Goal: Task Accomplishment & Management: Complete application form

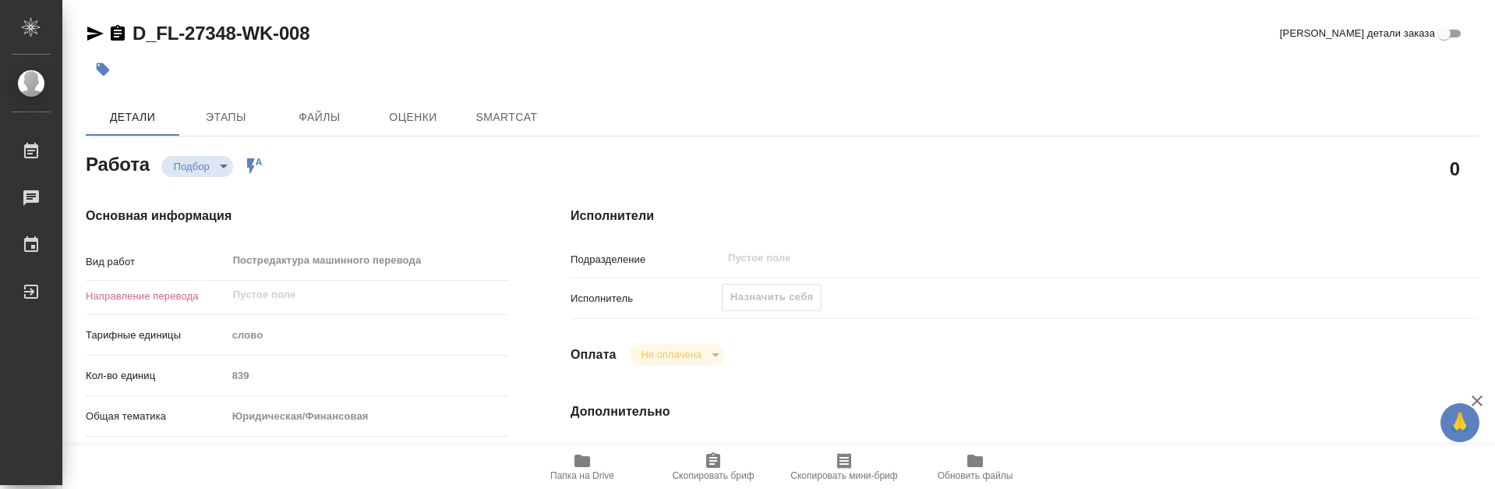
type textarea "x"
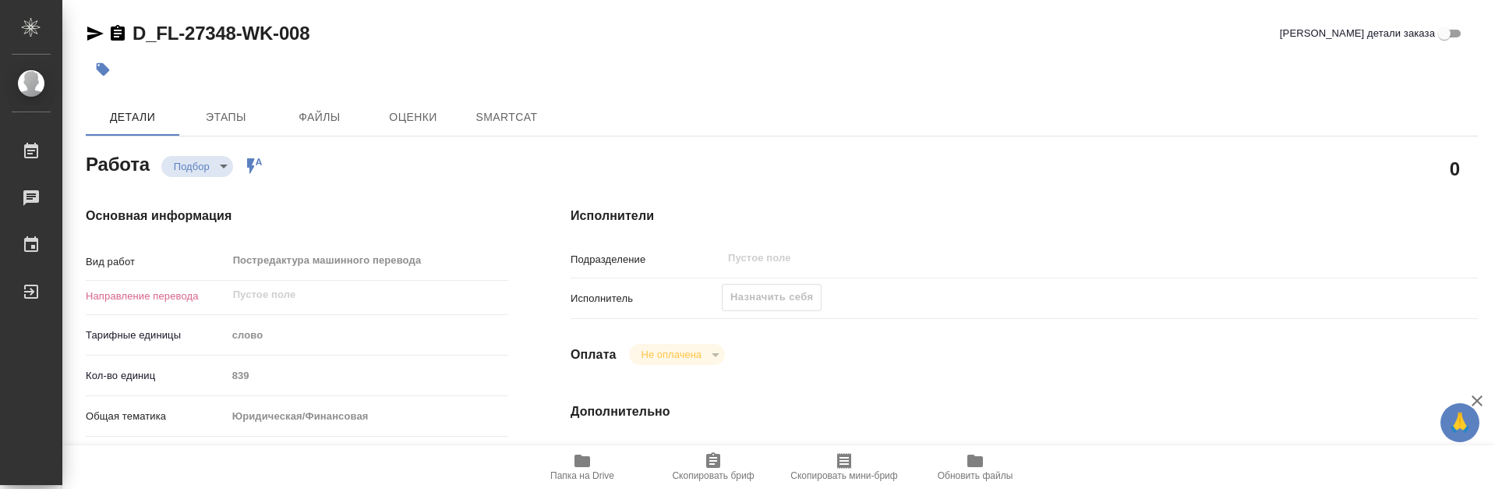
type textarea "x"
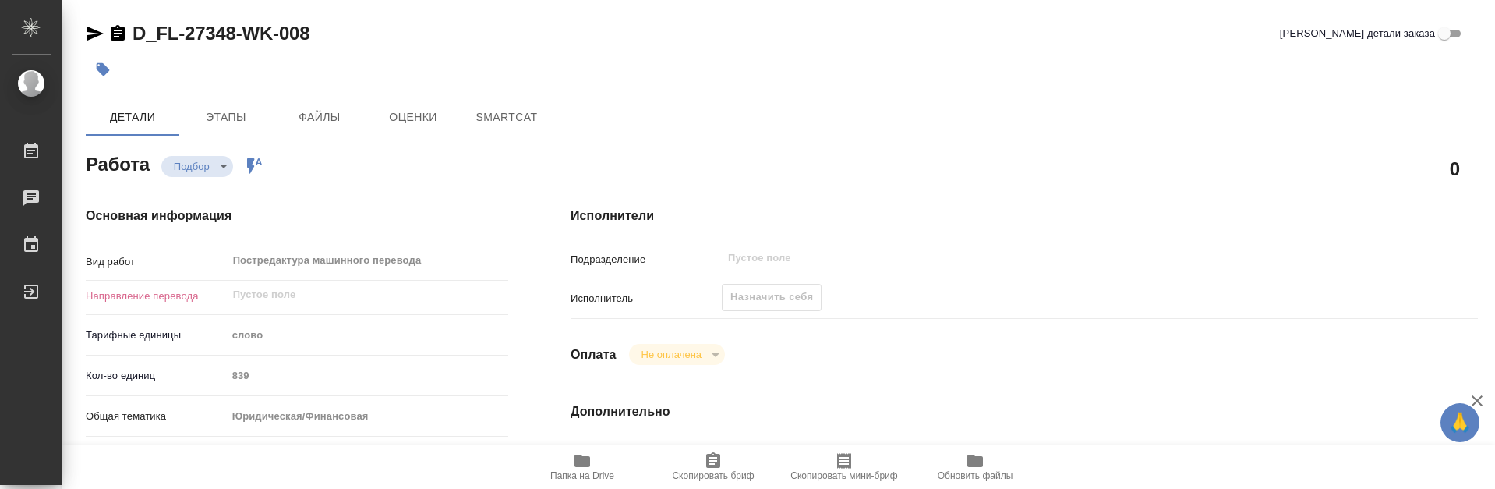
type textarea "x"
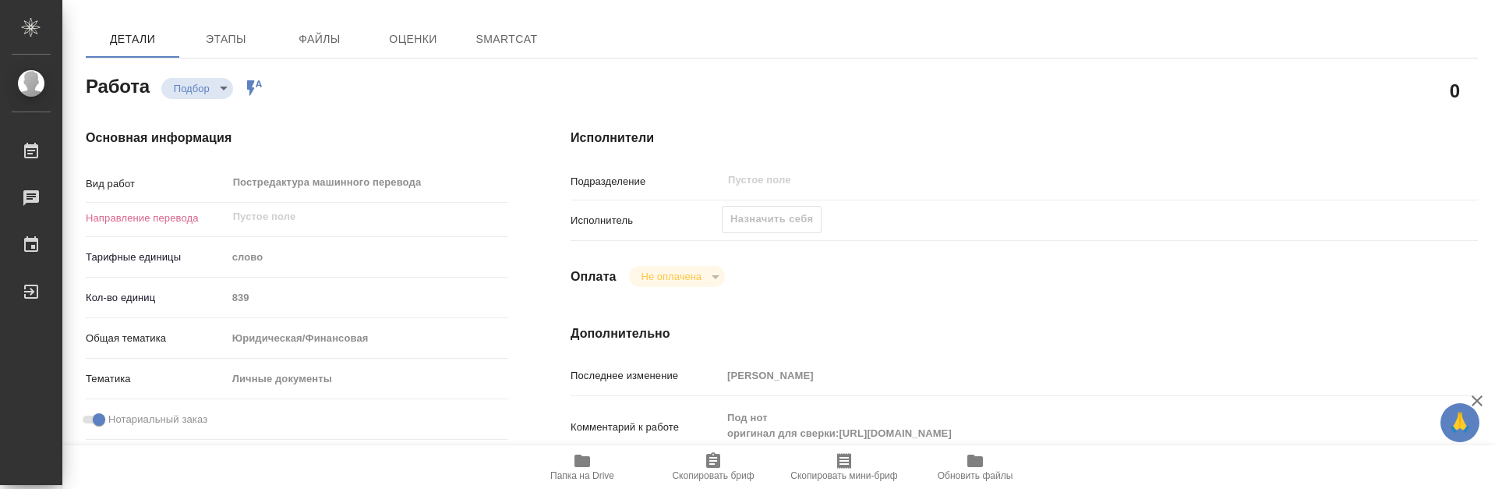
type textarea "x"
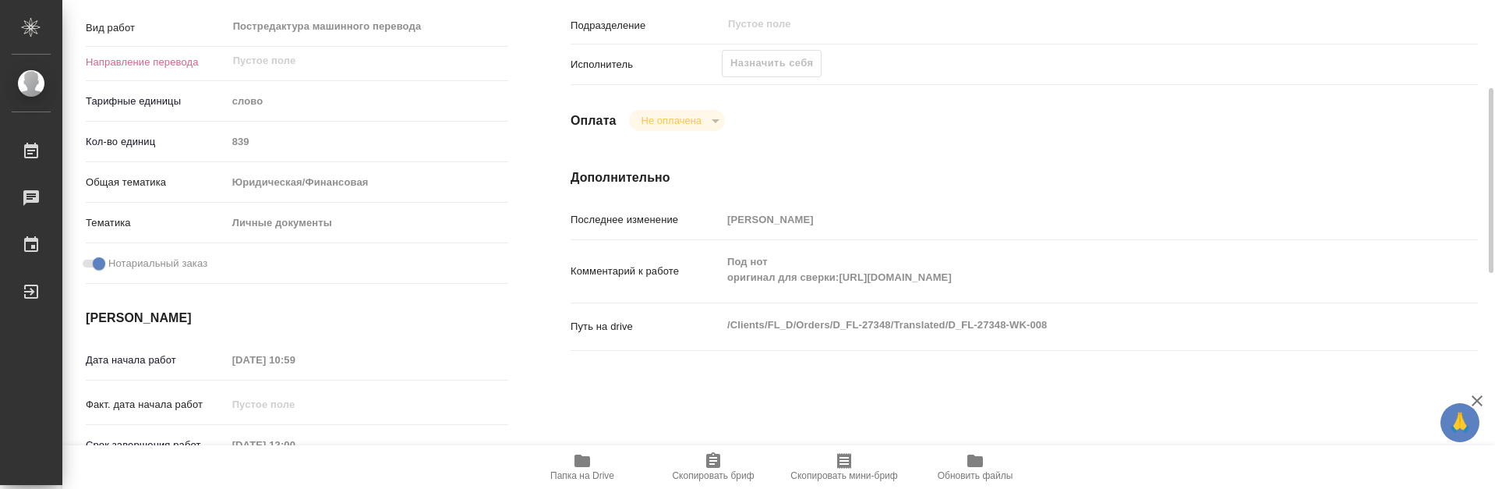
type textarea "x"
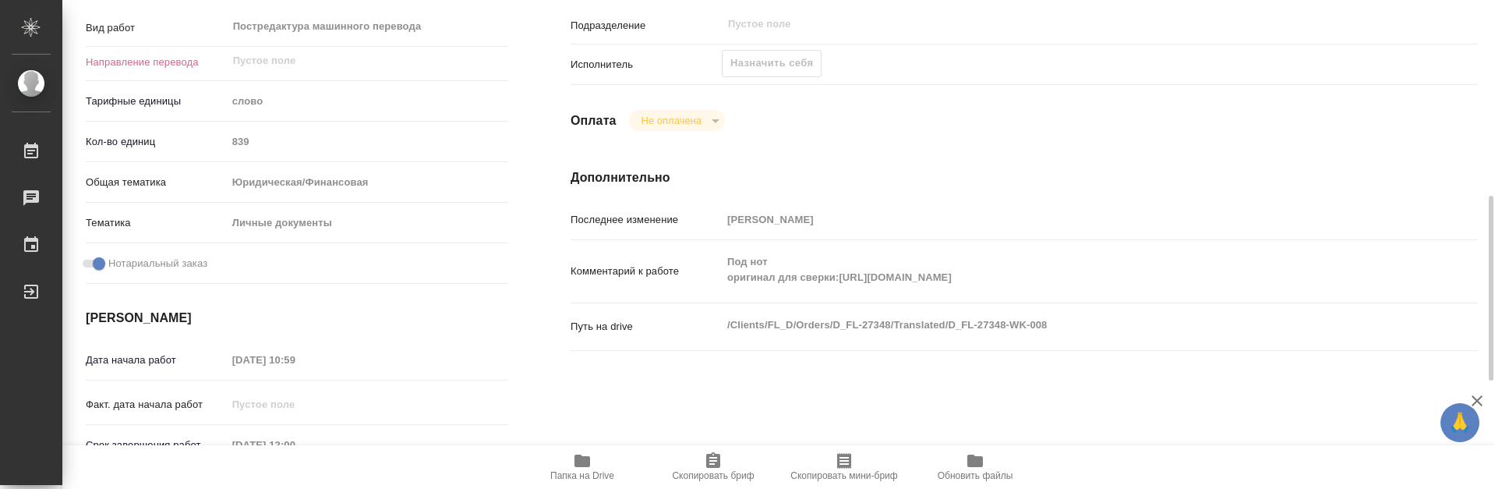
scroll to position [468, 0]
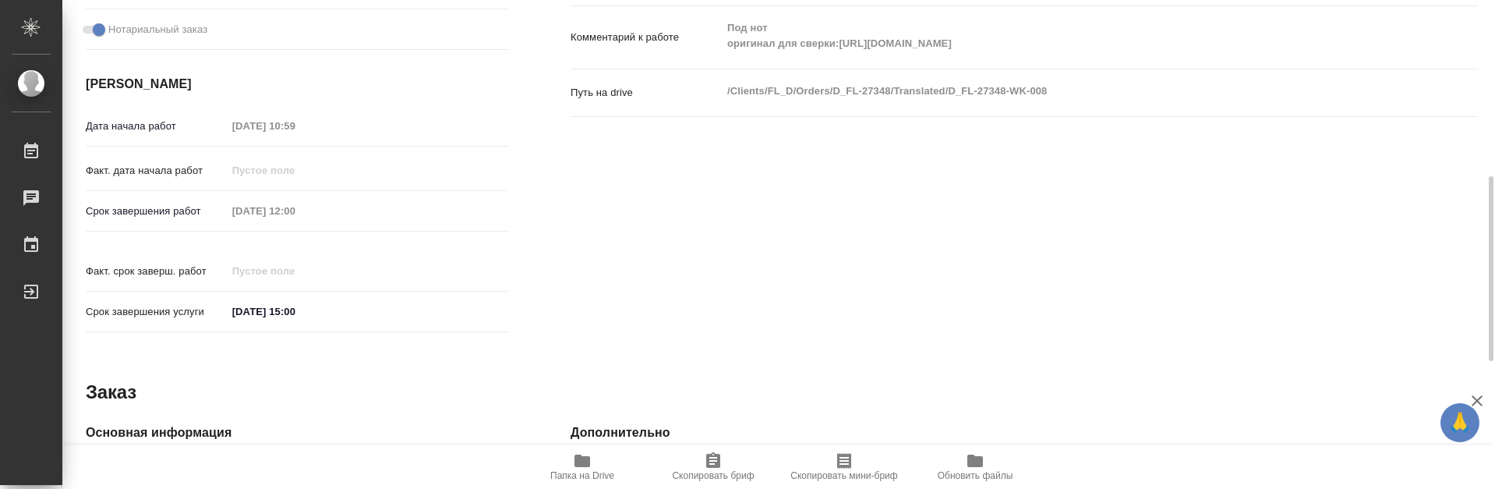
type textarea "x"
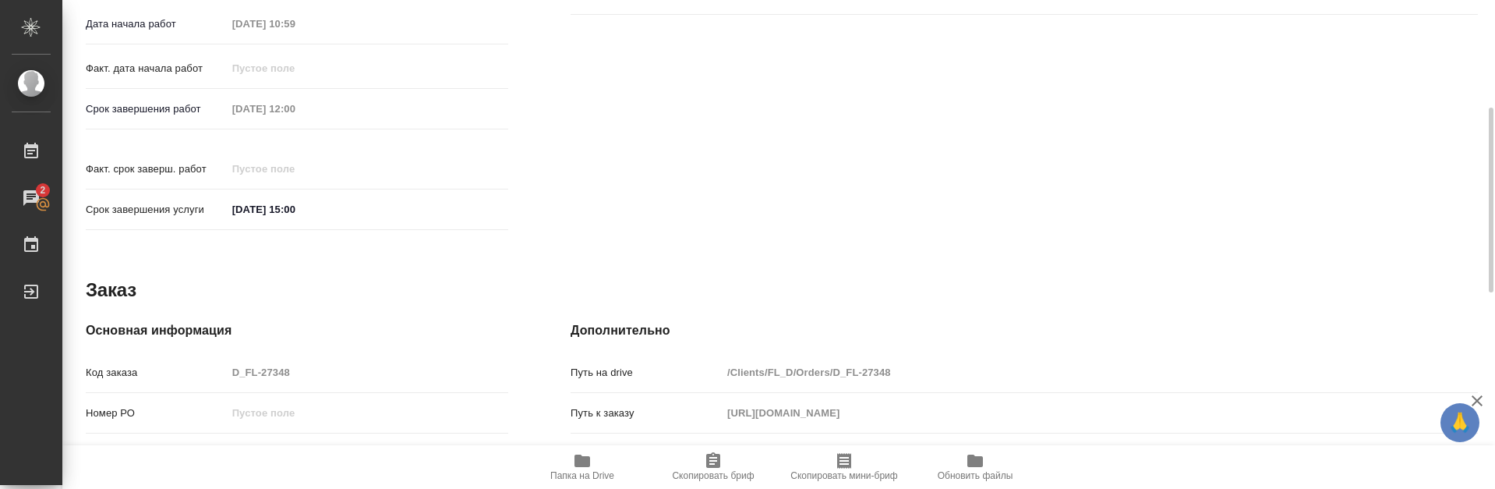
scroll to position [492, 0]
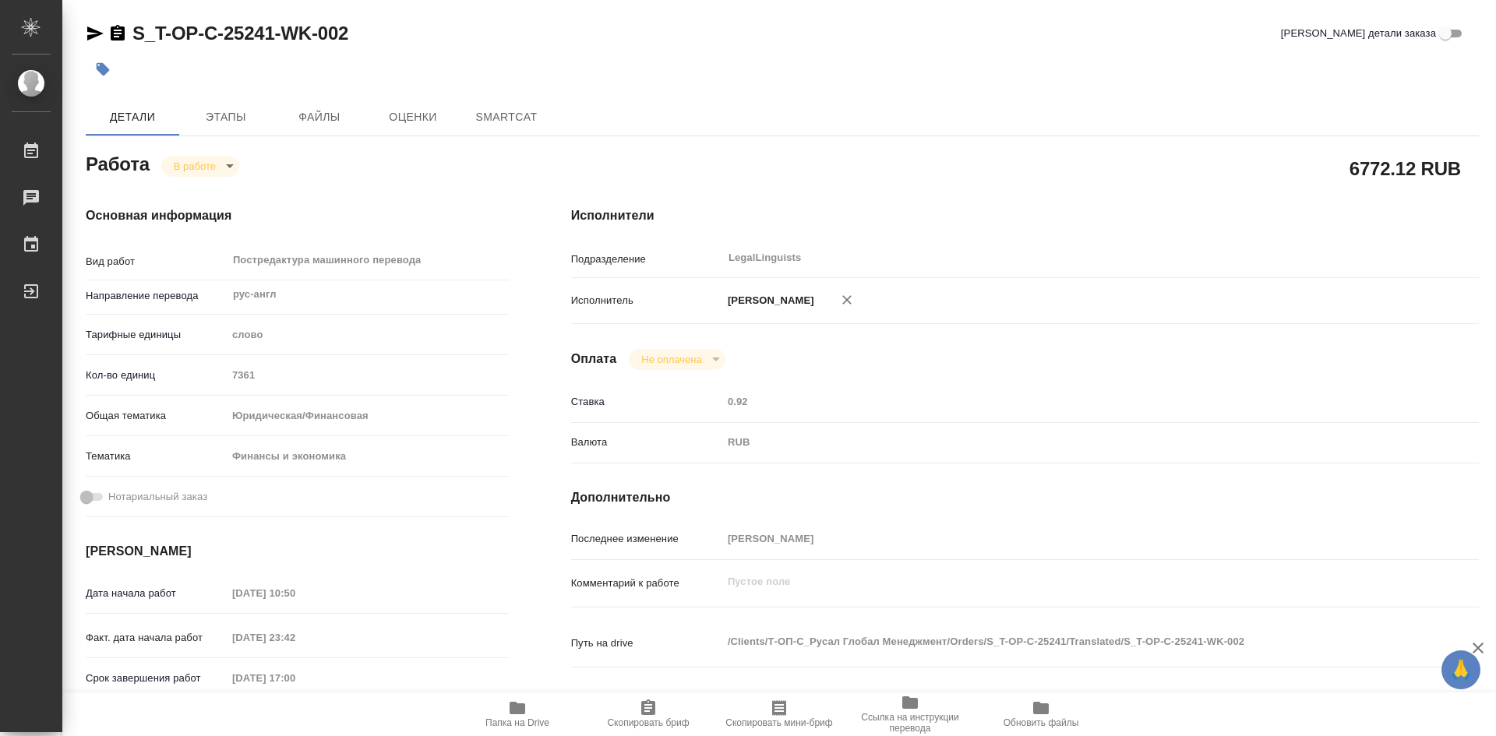
type textarea "x"
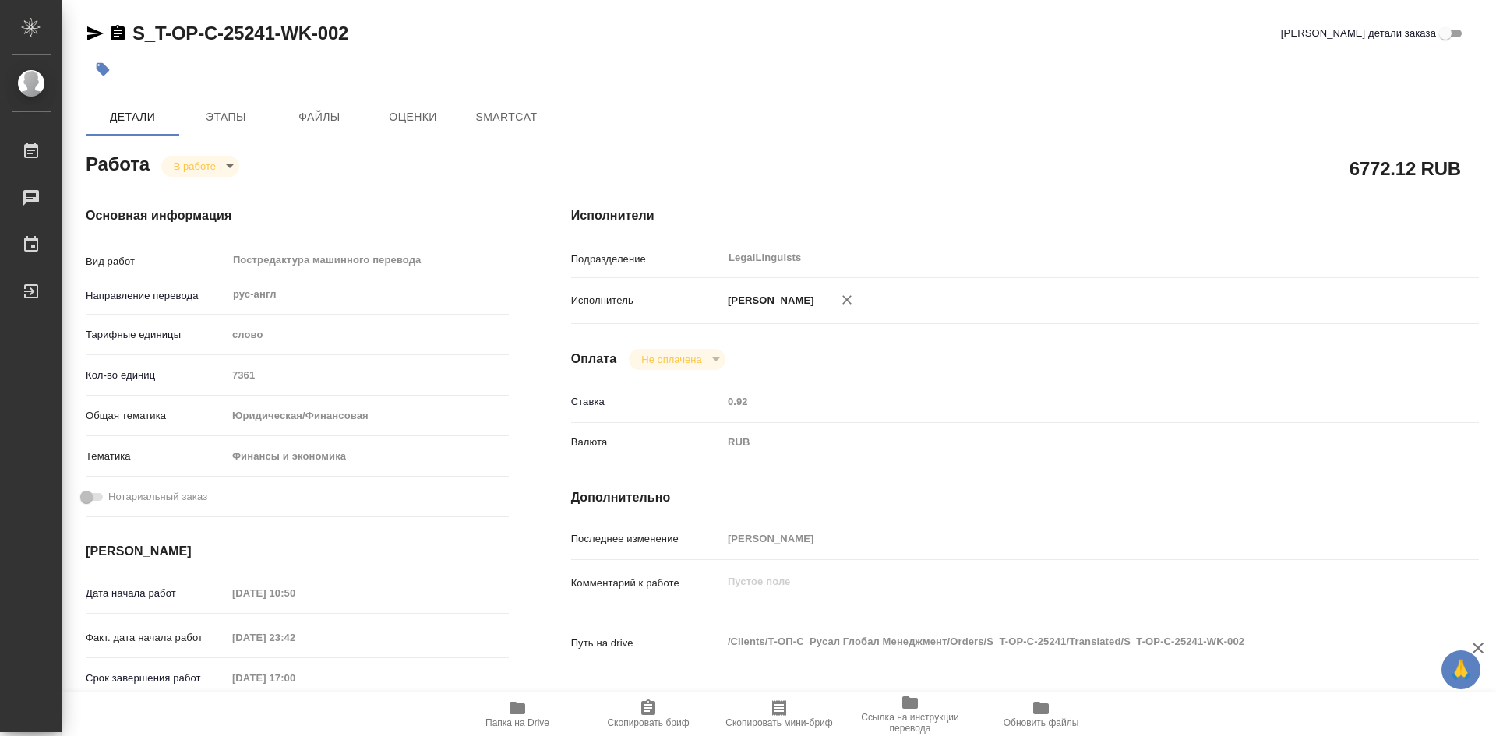
type textarea "x"
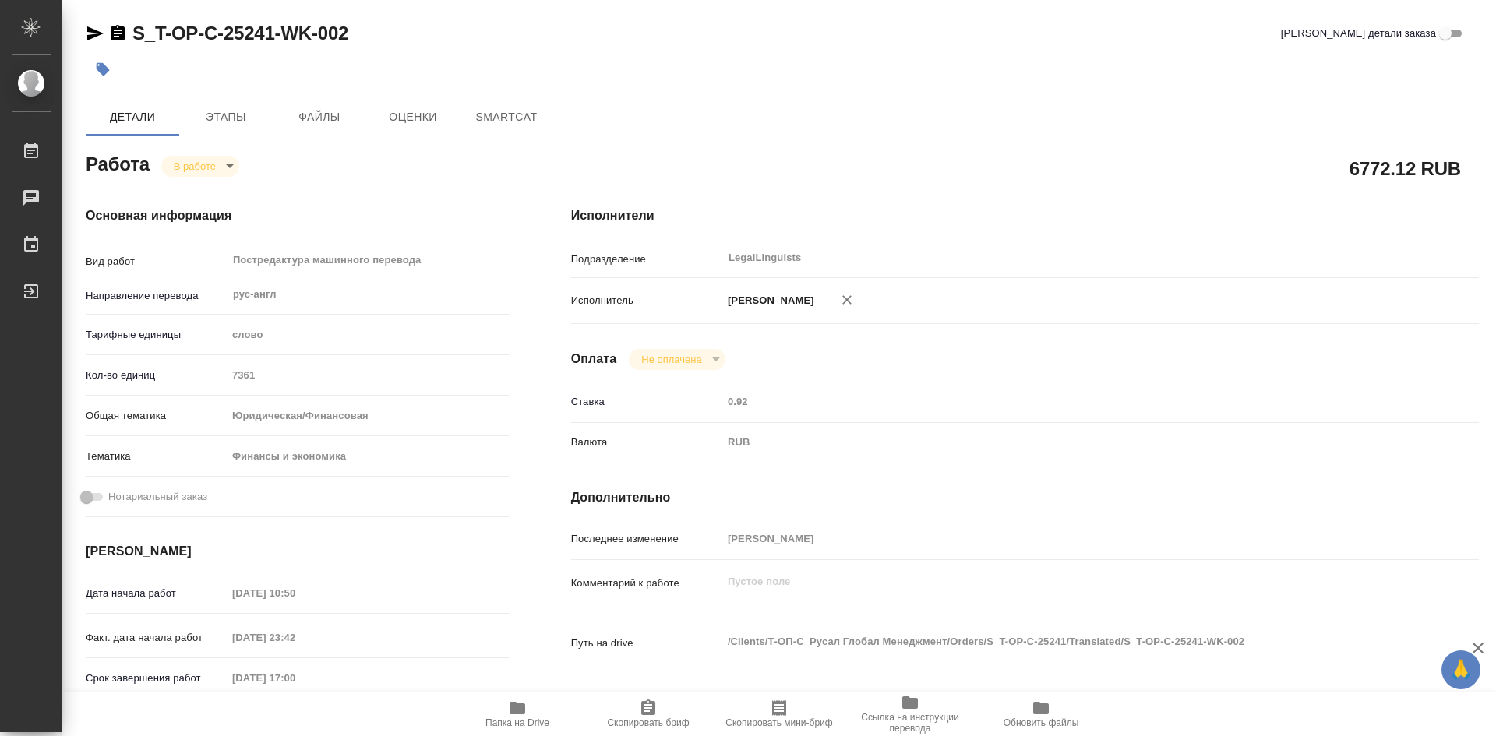
type textarea "x"
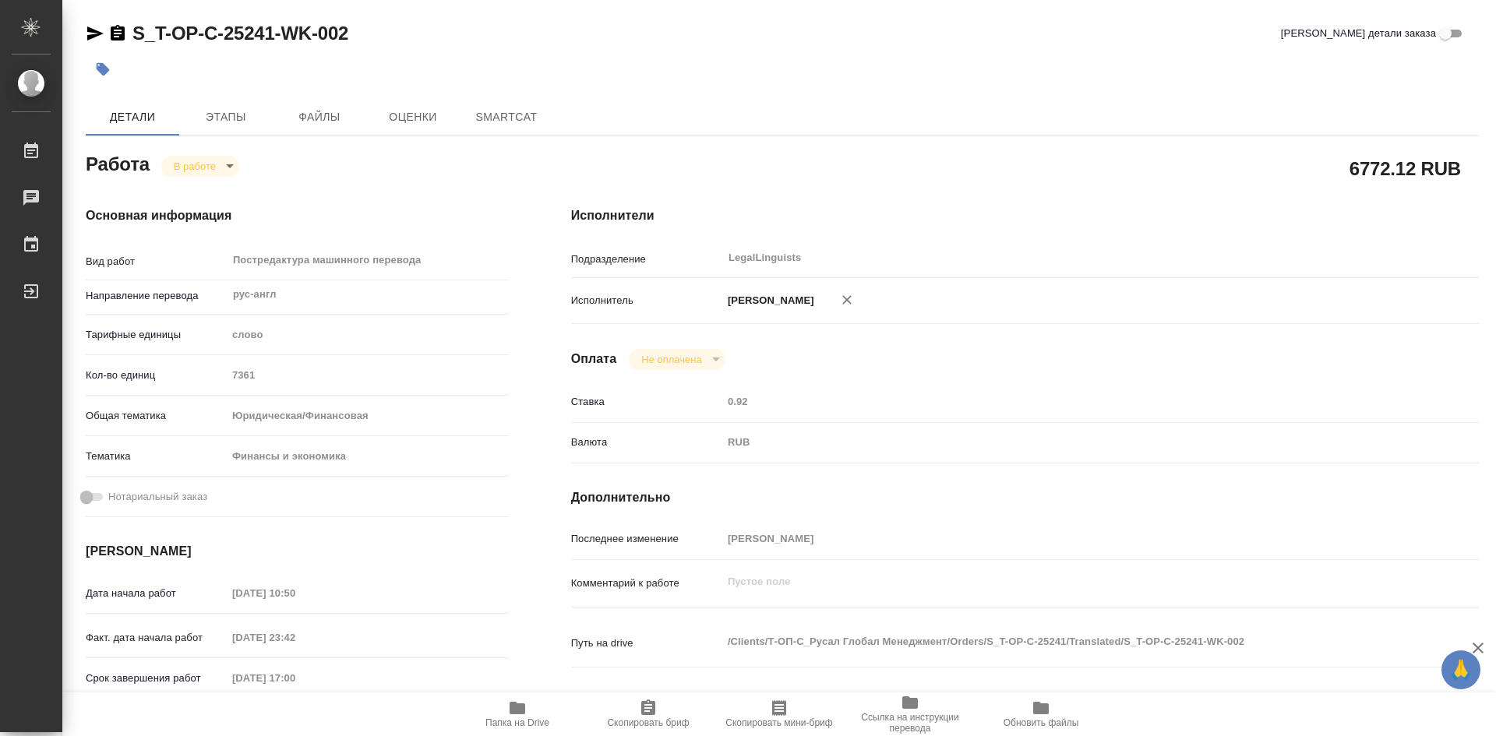
type textarea "x"
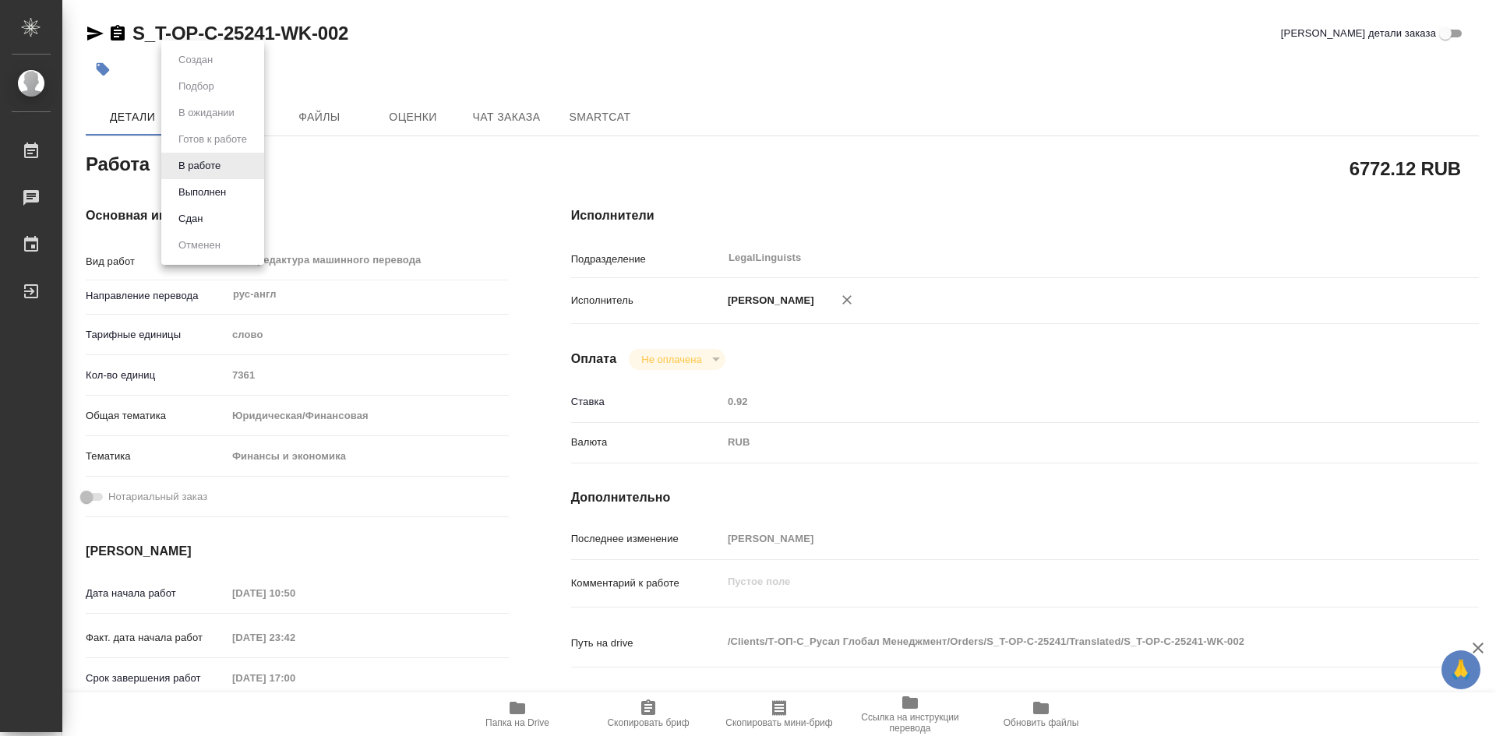
click at [231, 163] on body "🙏 .cls-1 fill:#fff; AWATERA [PERSON_NAME] Работы Чаты График Выйти S_T-OP-C-252…" at bounding box center [748, 368] width 1496 height 736
type textarea "x"
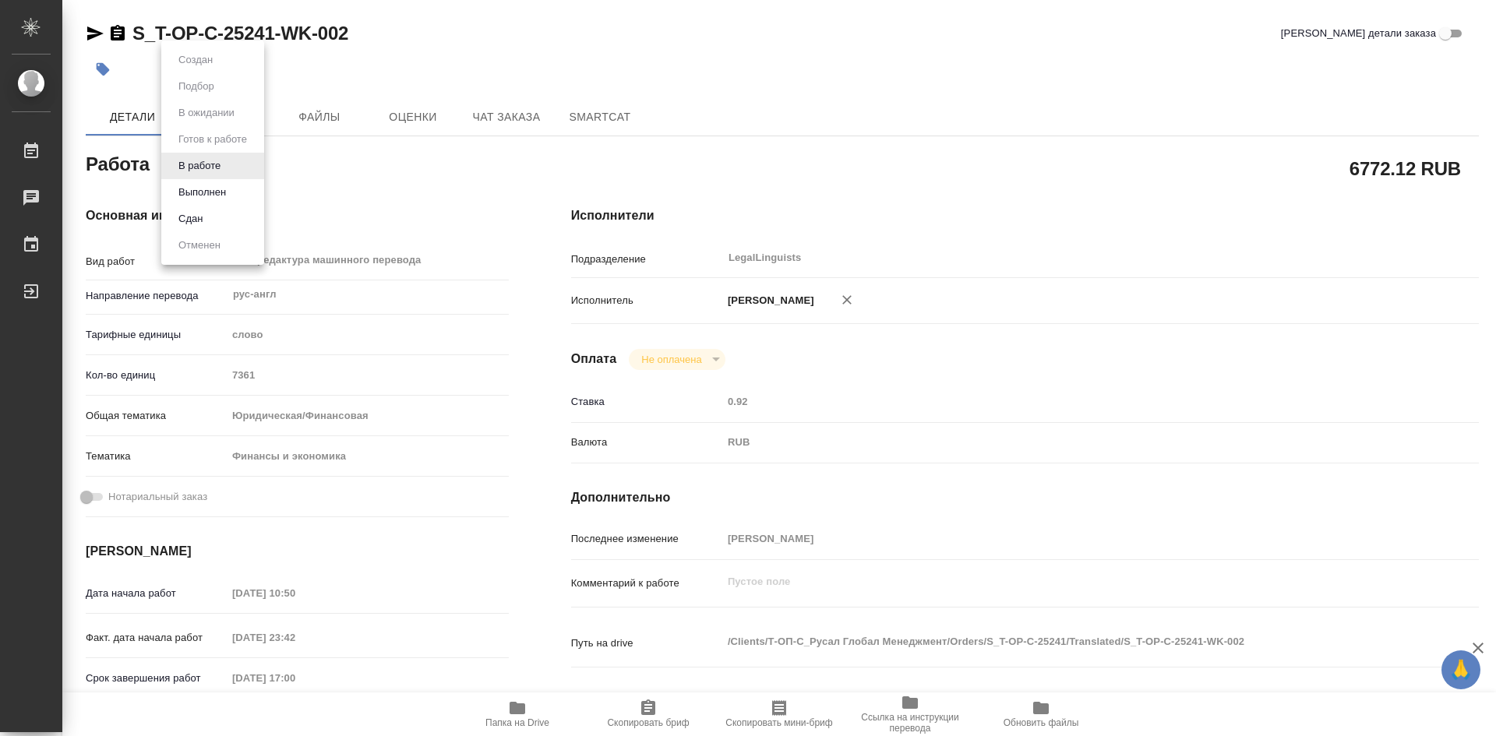
type textarea "x"
click at [214, 194] on button "Выполнен" at bounding box center [202, 192] width 57 height 17
type textarea "x"
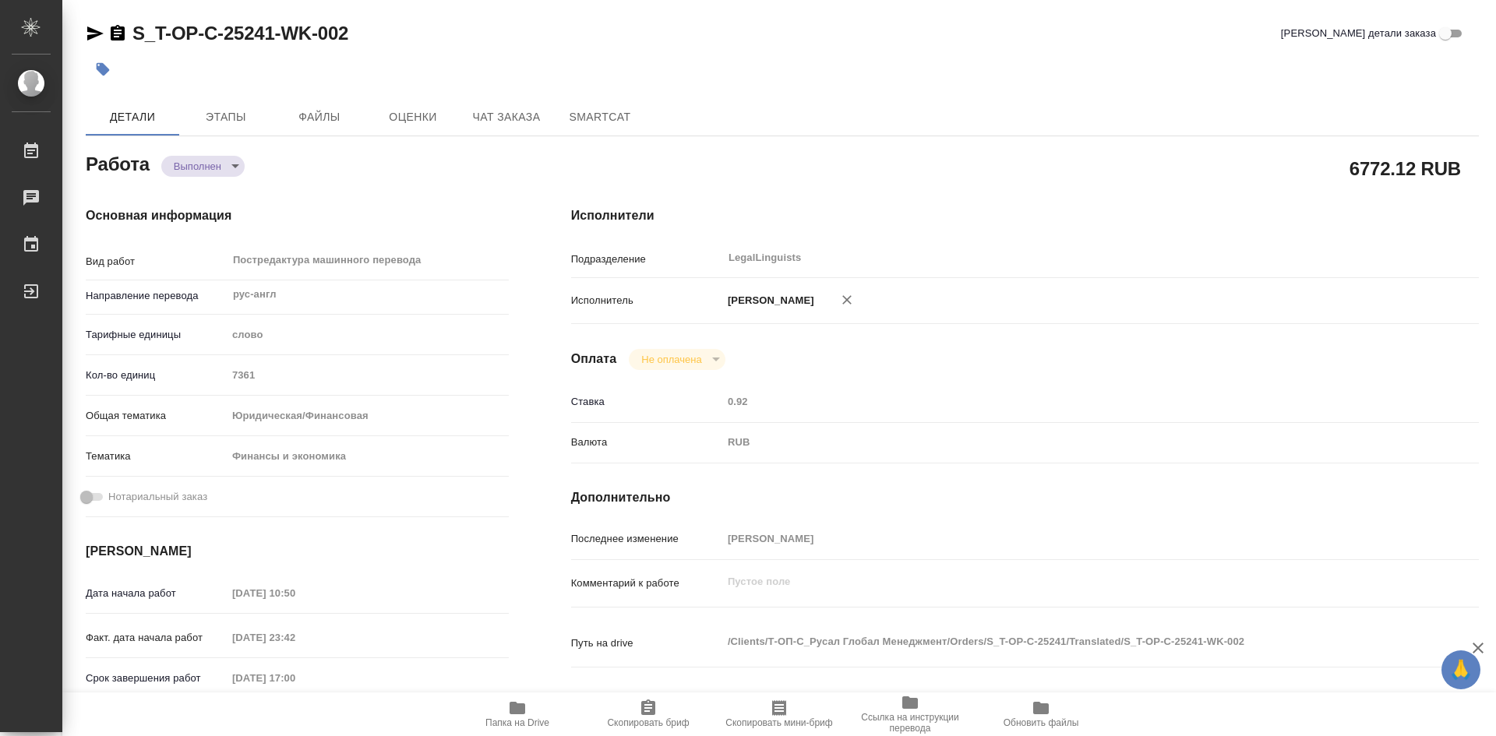
type textarea "x"
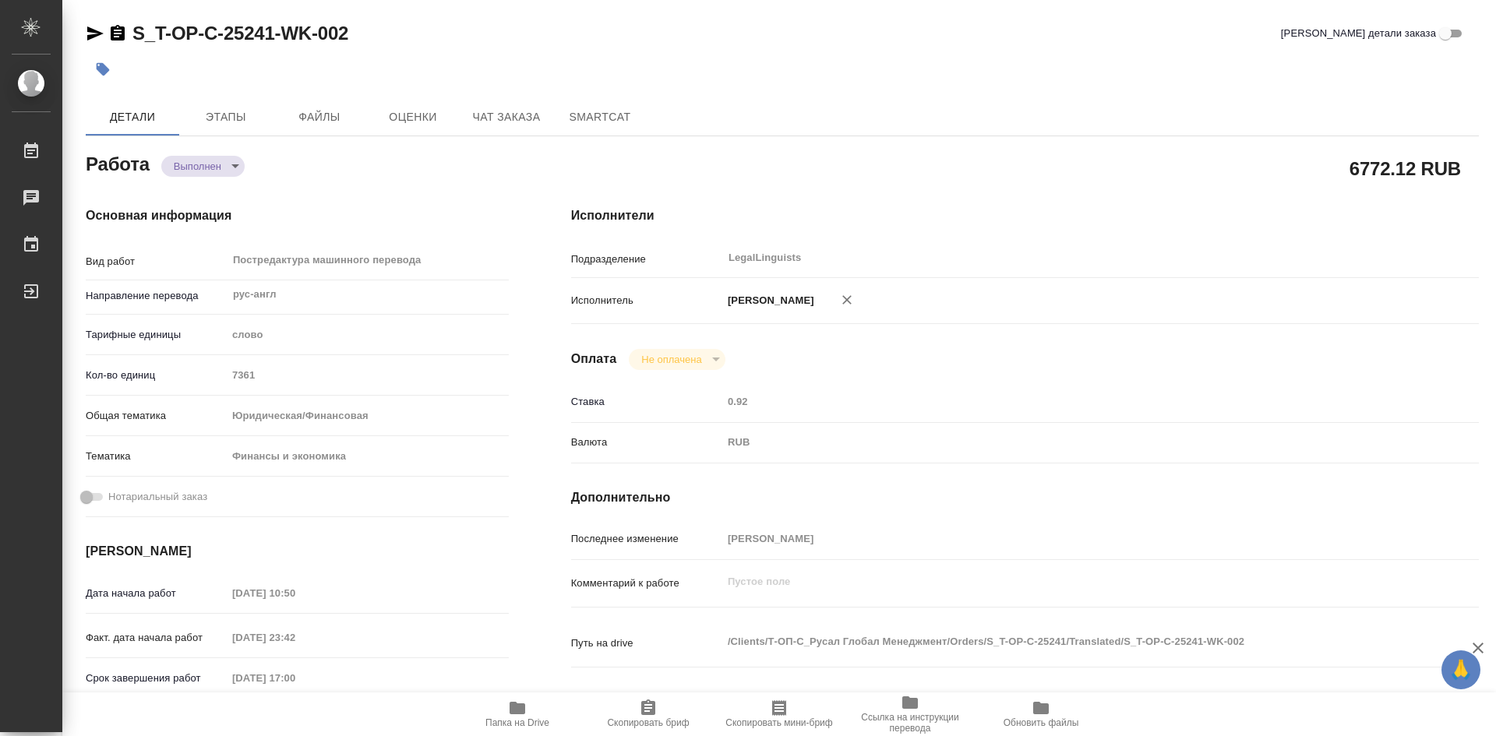
type textarea "x"
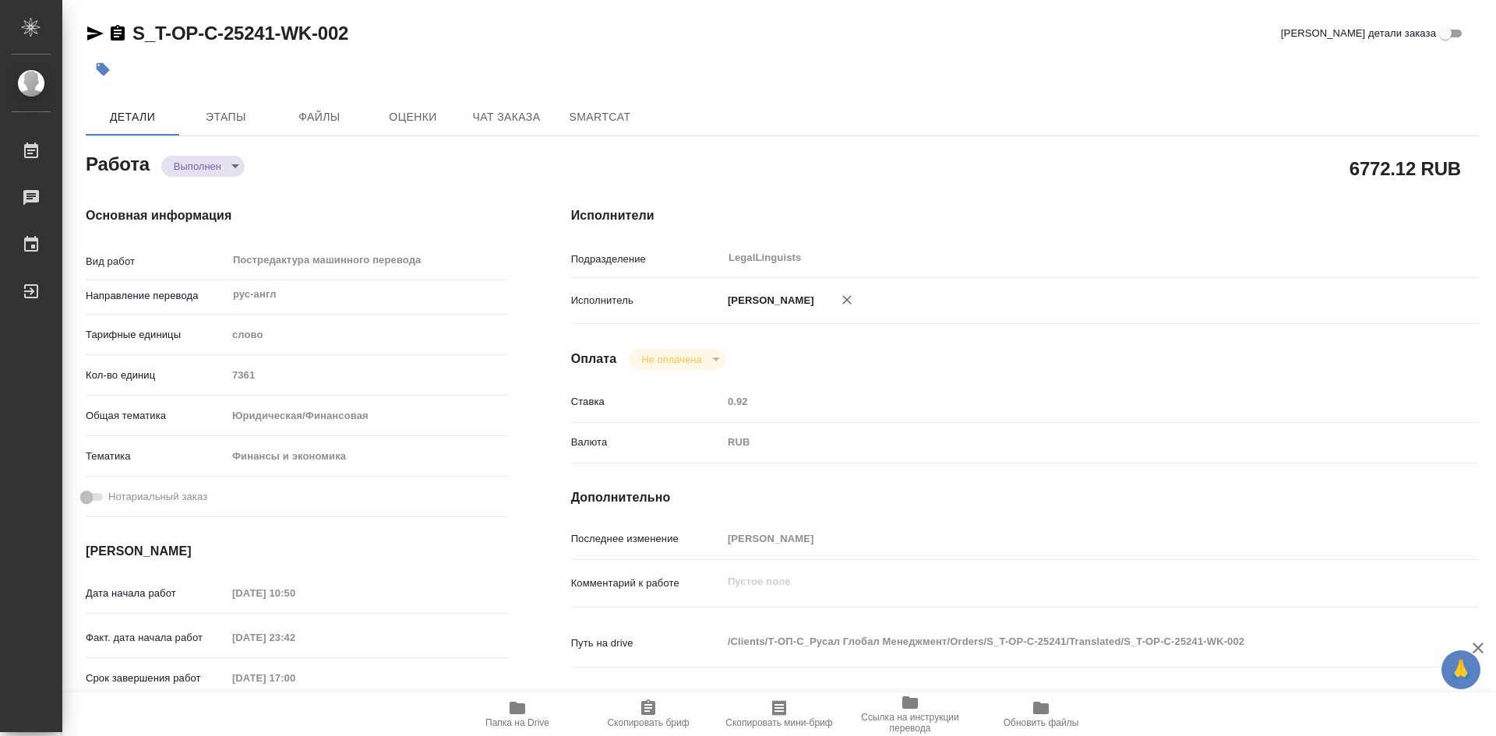
type textarea "x"
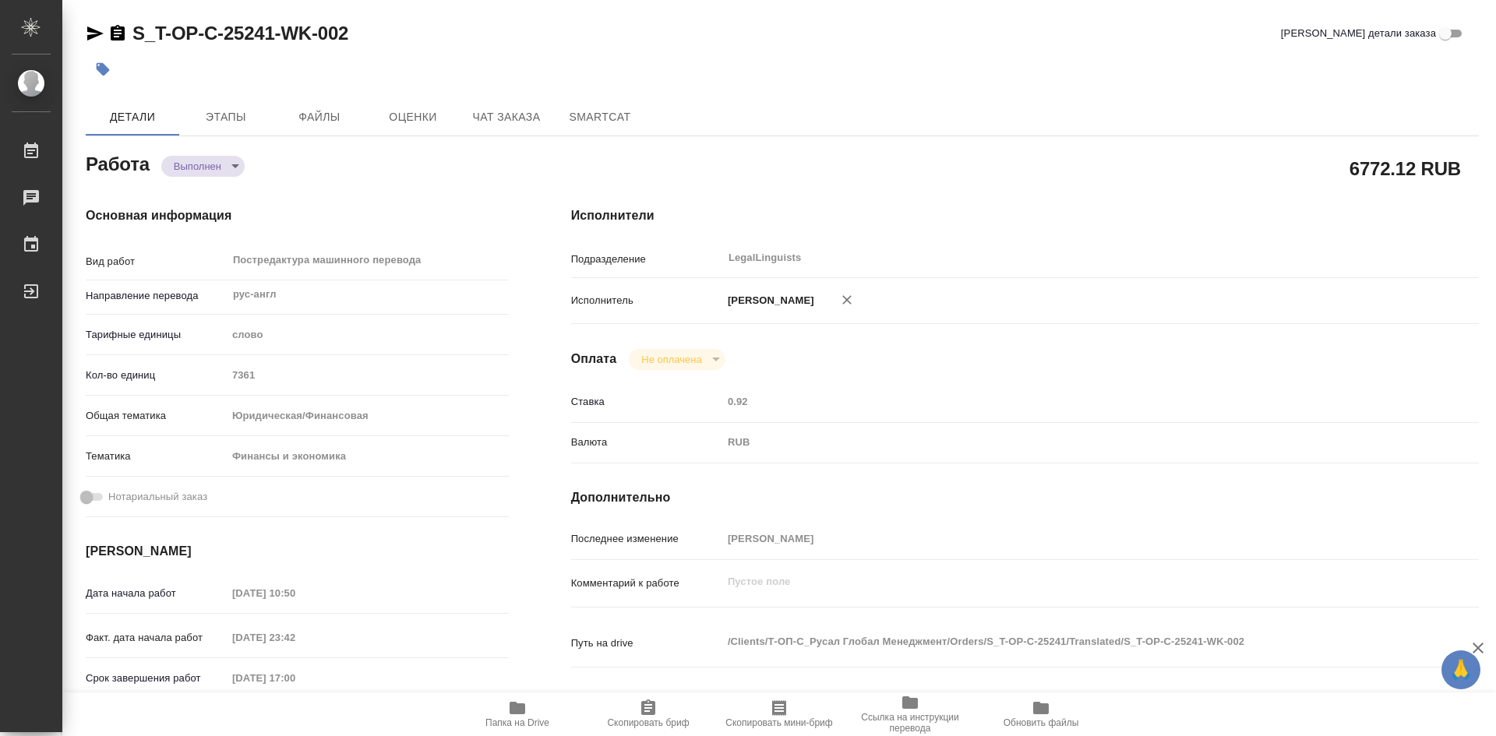
type textarea "x"
click at [501, 709] on span "Папка на Drive" at bounding box center [517, 714] width 112 height 30
click at [504, 710] on span "Папка на Drive" at bounding box center [517, 714] width 112 height 30
type textarea "x"
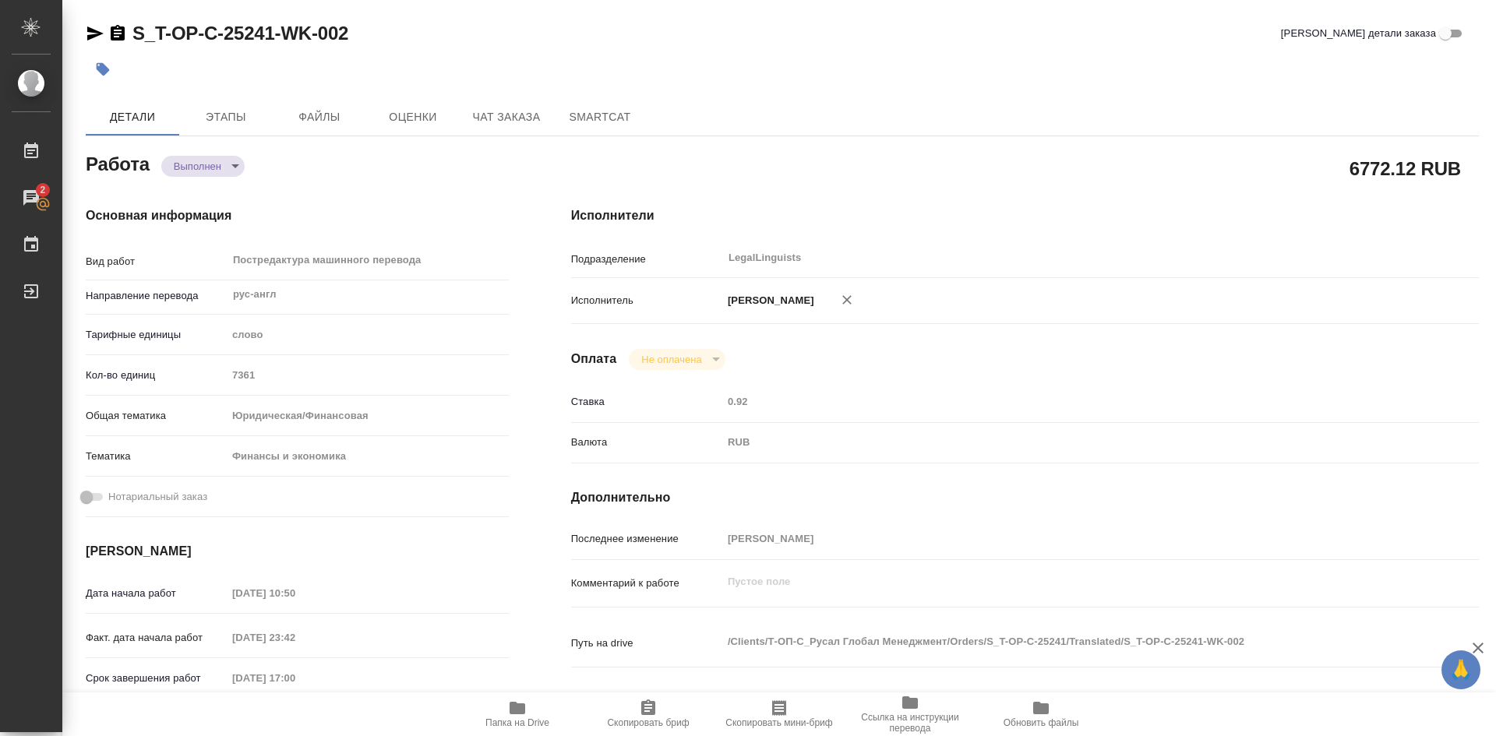
type textarea "x"
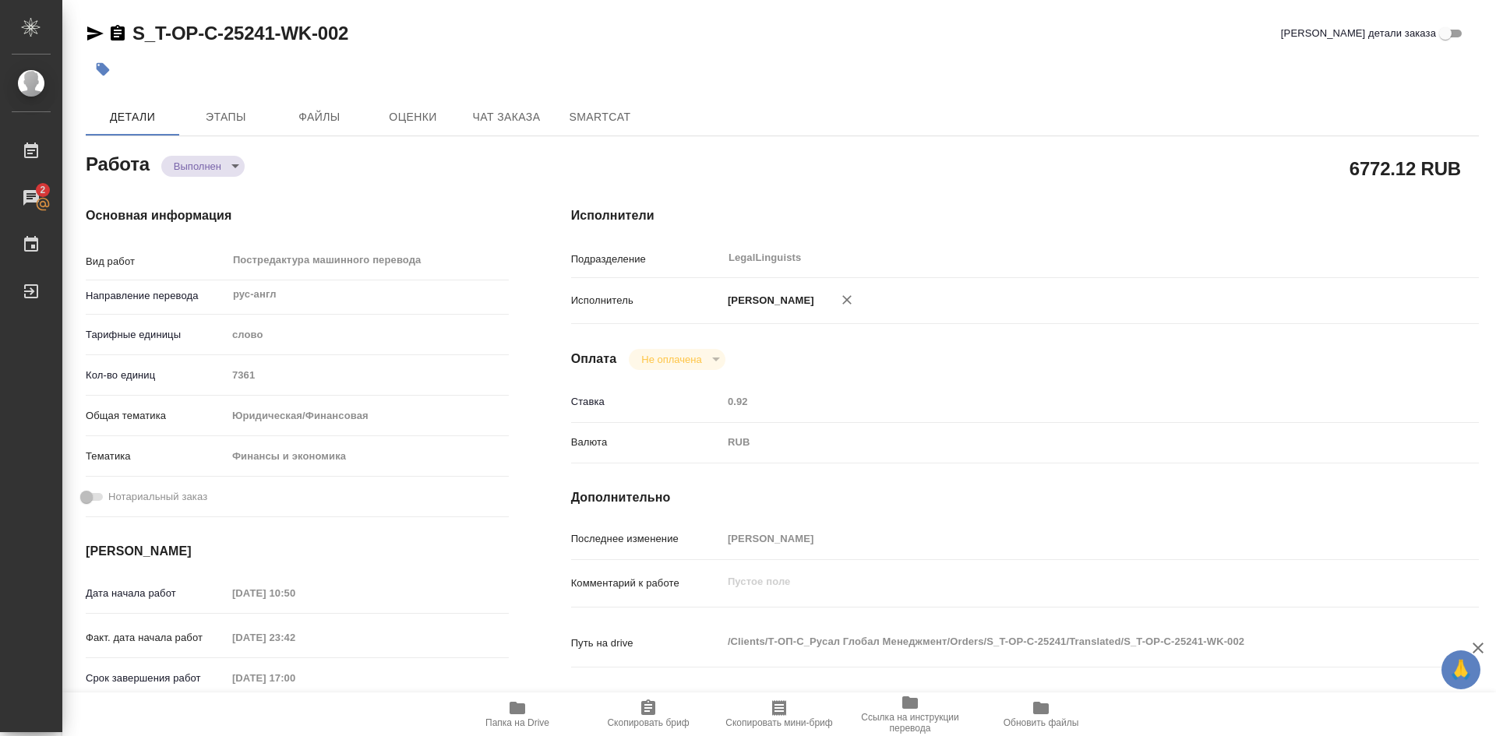
type textarea "x"
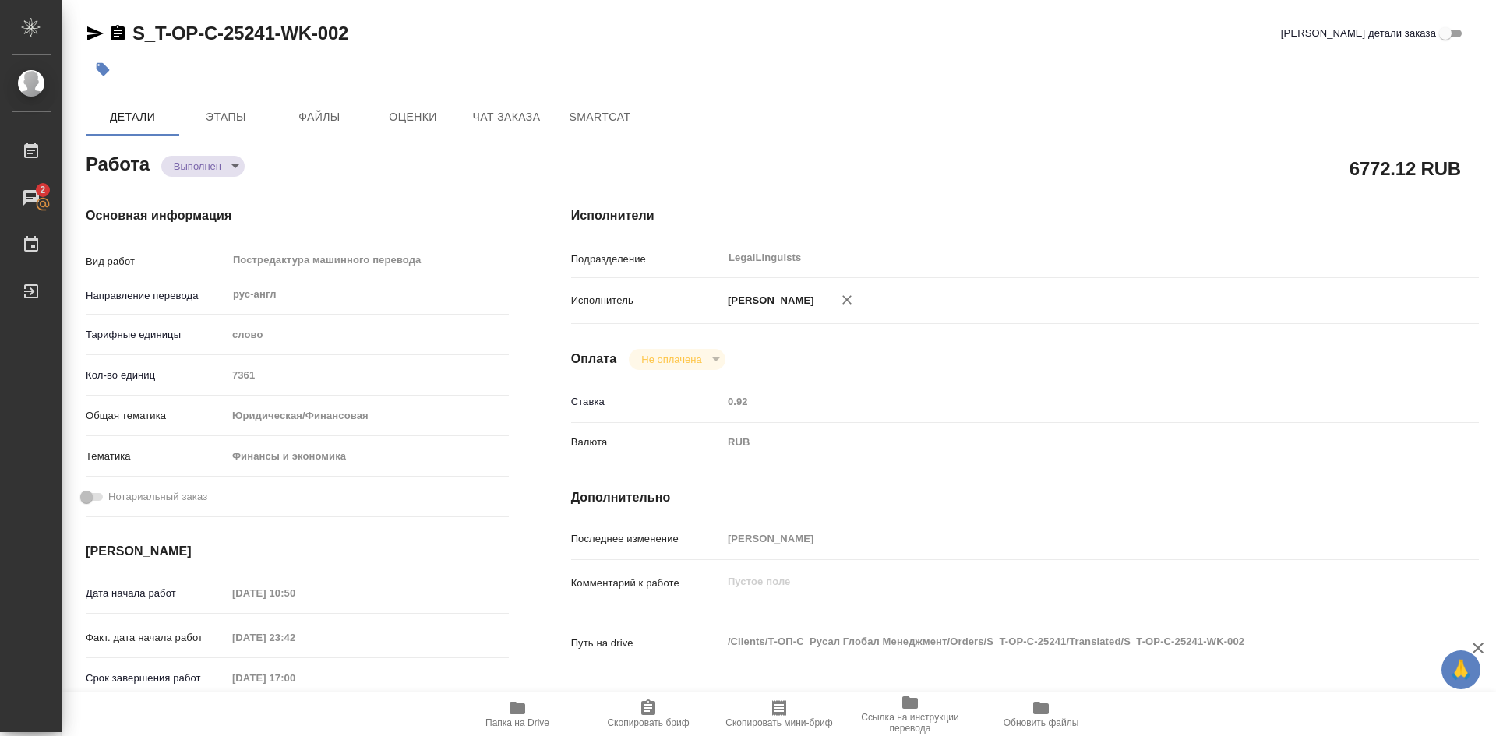
type textarea "x"
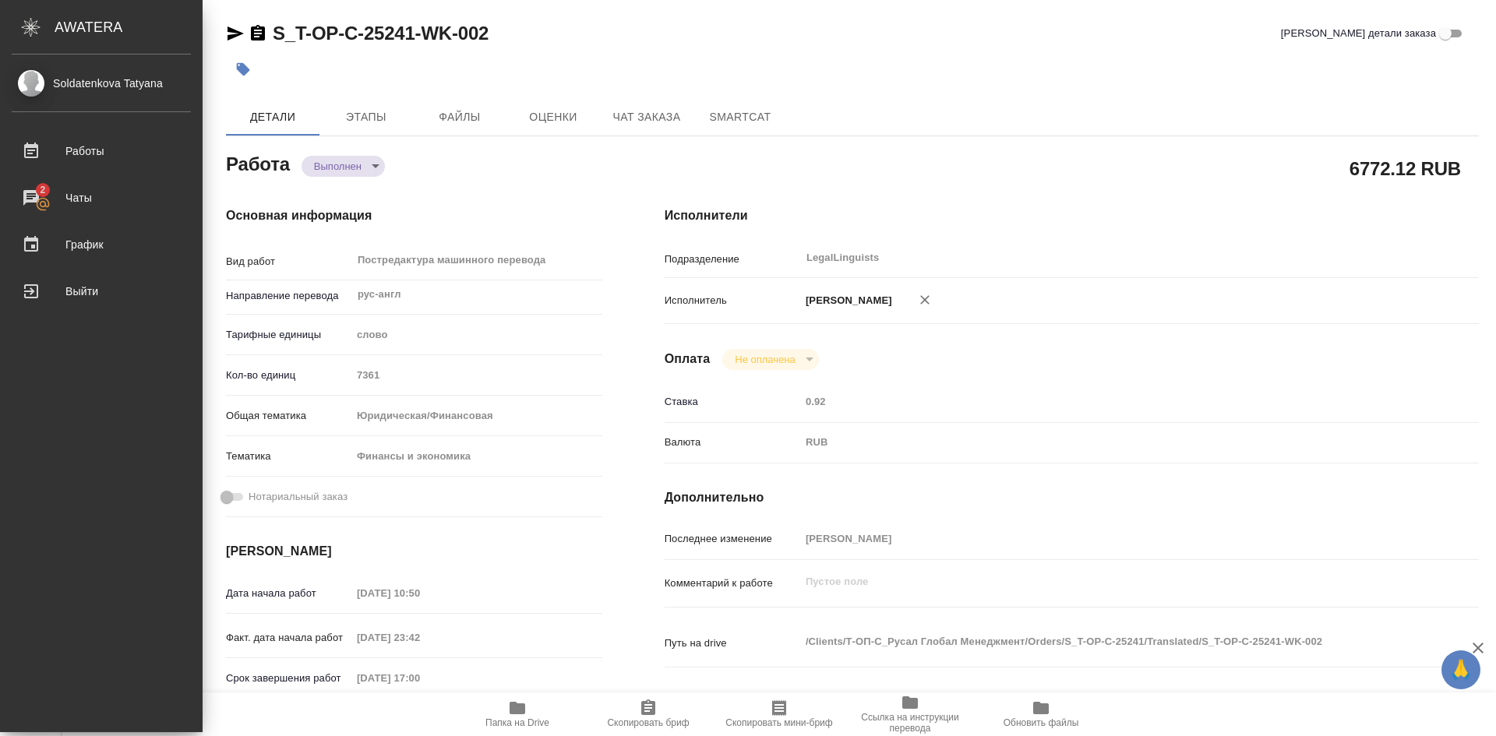
type textarea "x"
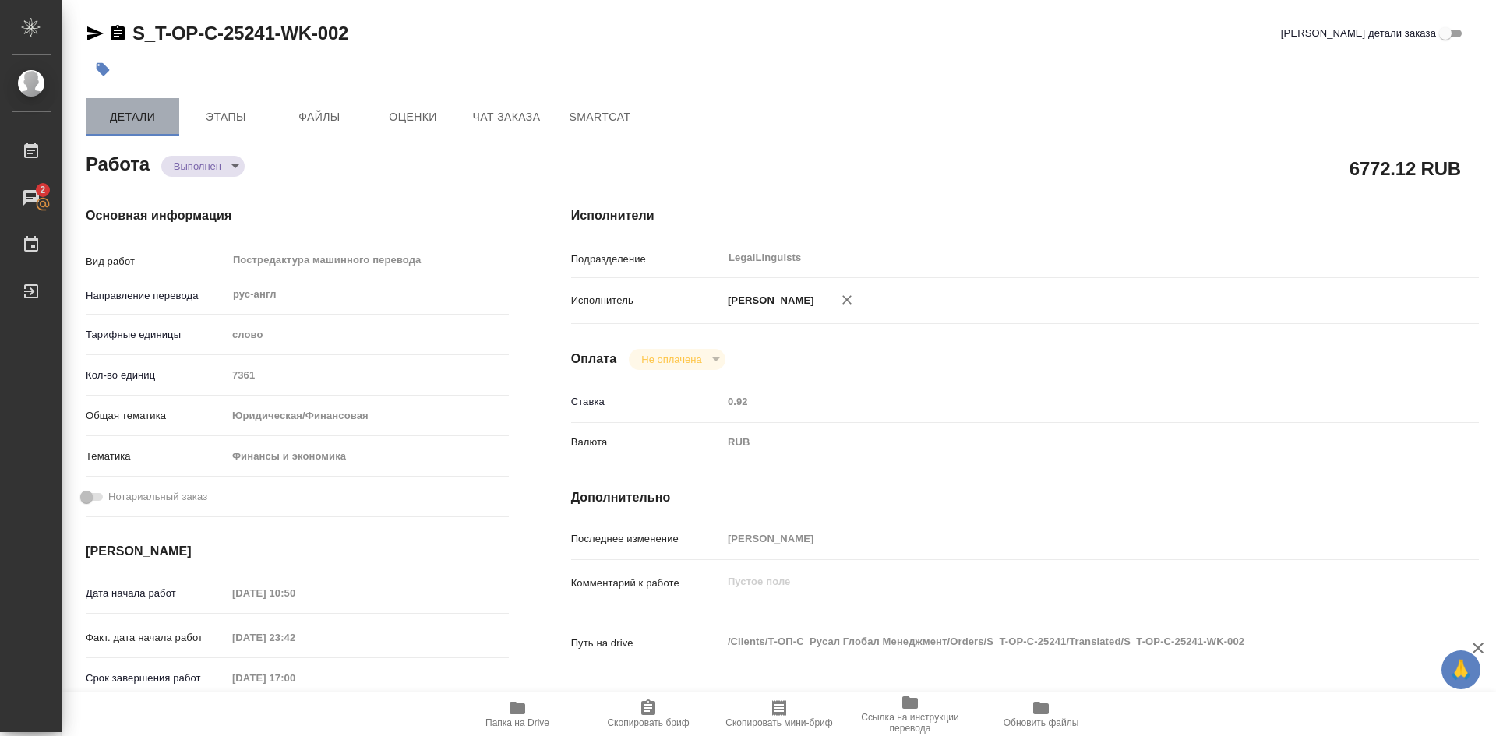
click at [143, 127] on button "Детали" at bounding box center [133, 116] width 94 height 37
click at [221, 120] on span "Этапы" at bounding box center [226, 117] width 75 height 19
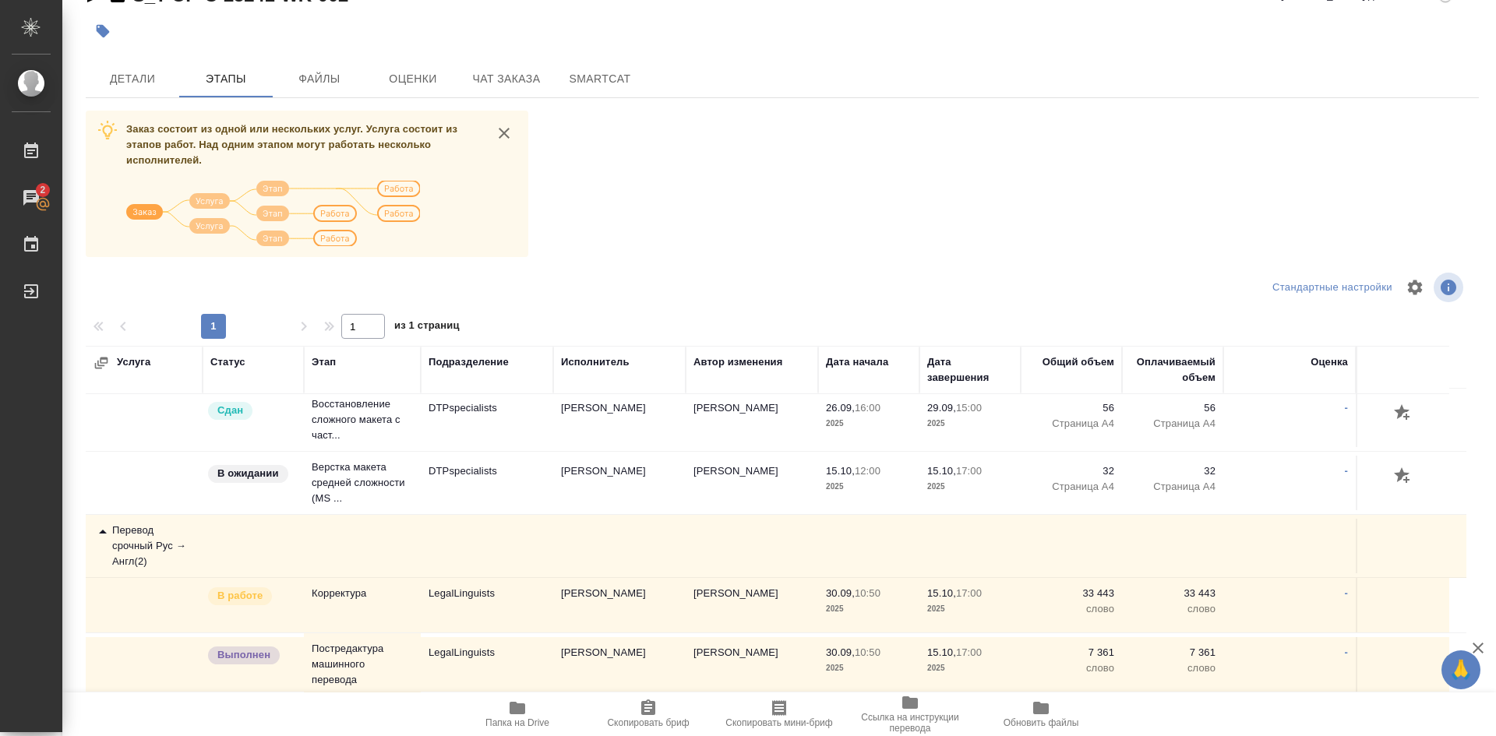
scroll to position [199, 0]
click at [263, 588] on p "В работе" at bounding box center [239, 596] width 45 height 16
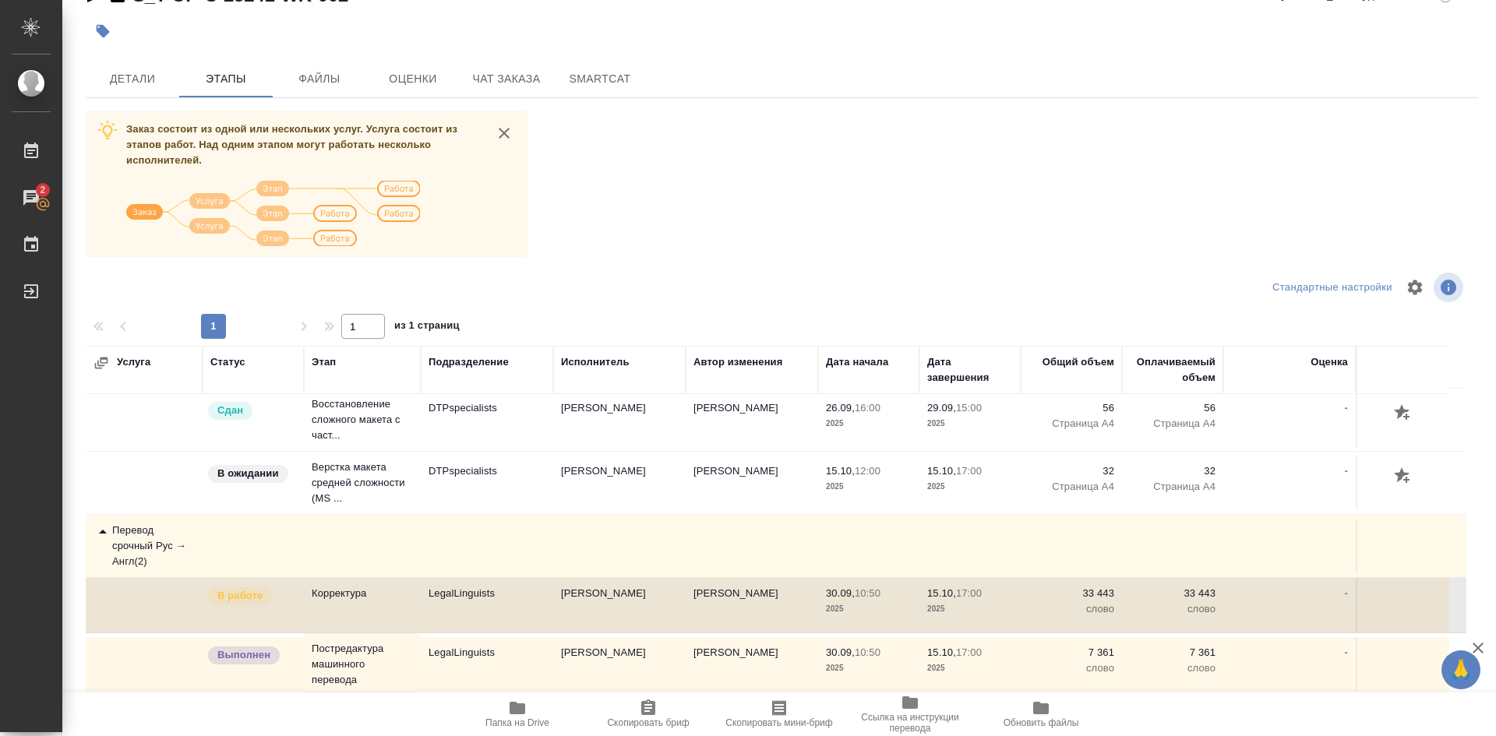
click at [244, 588] on p "В работе" at bounding box center [239, 596] width 45 height 16
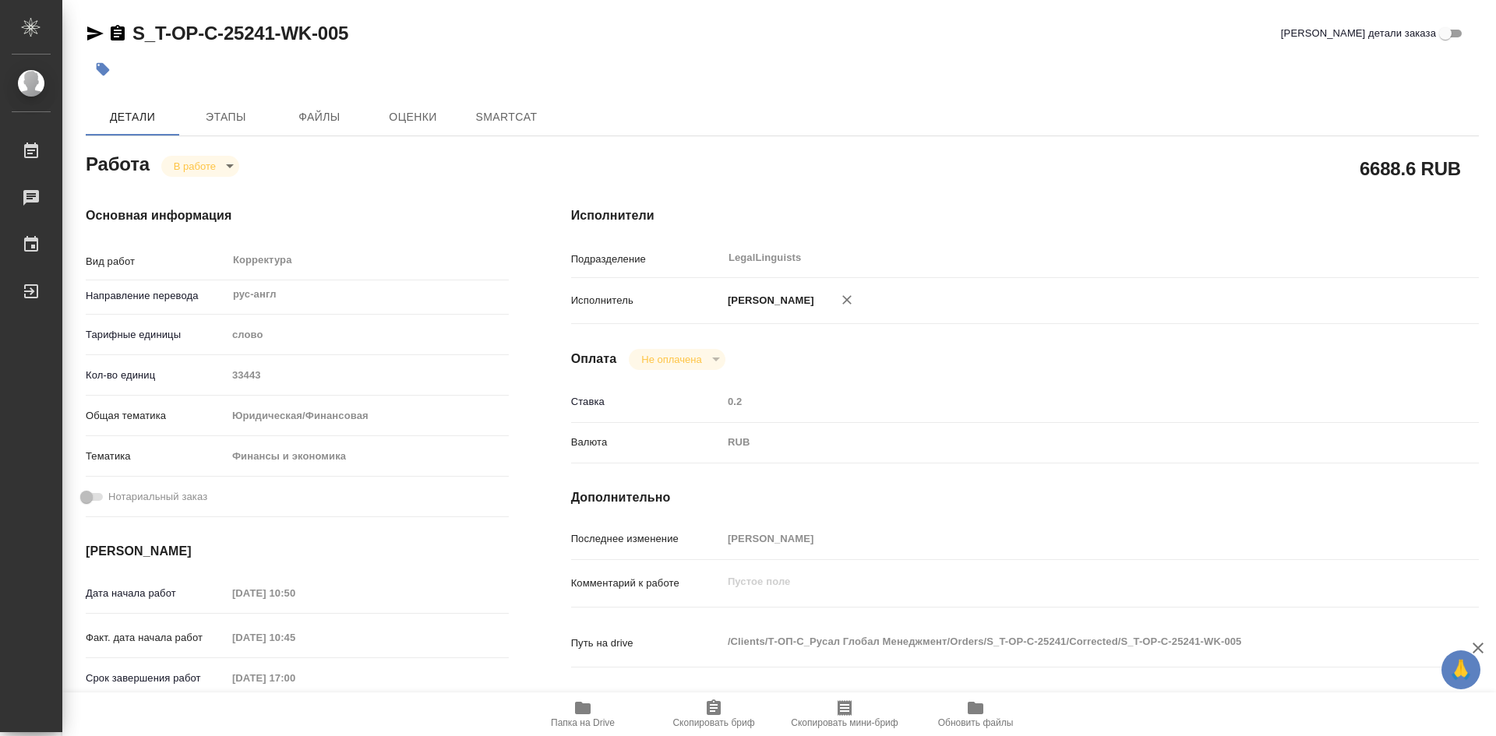
type textarea "x"
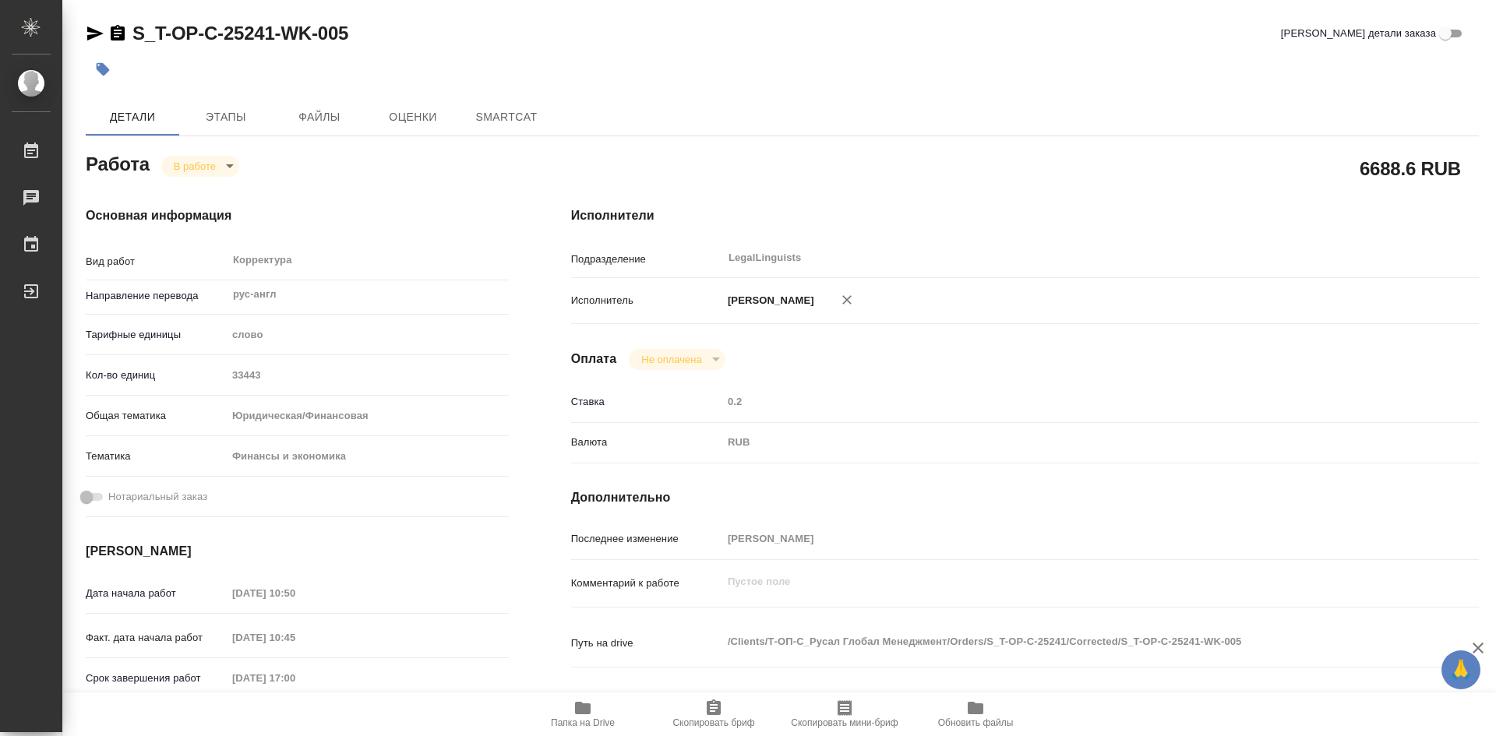
type textarea "x"
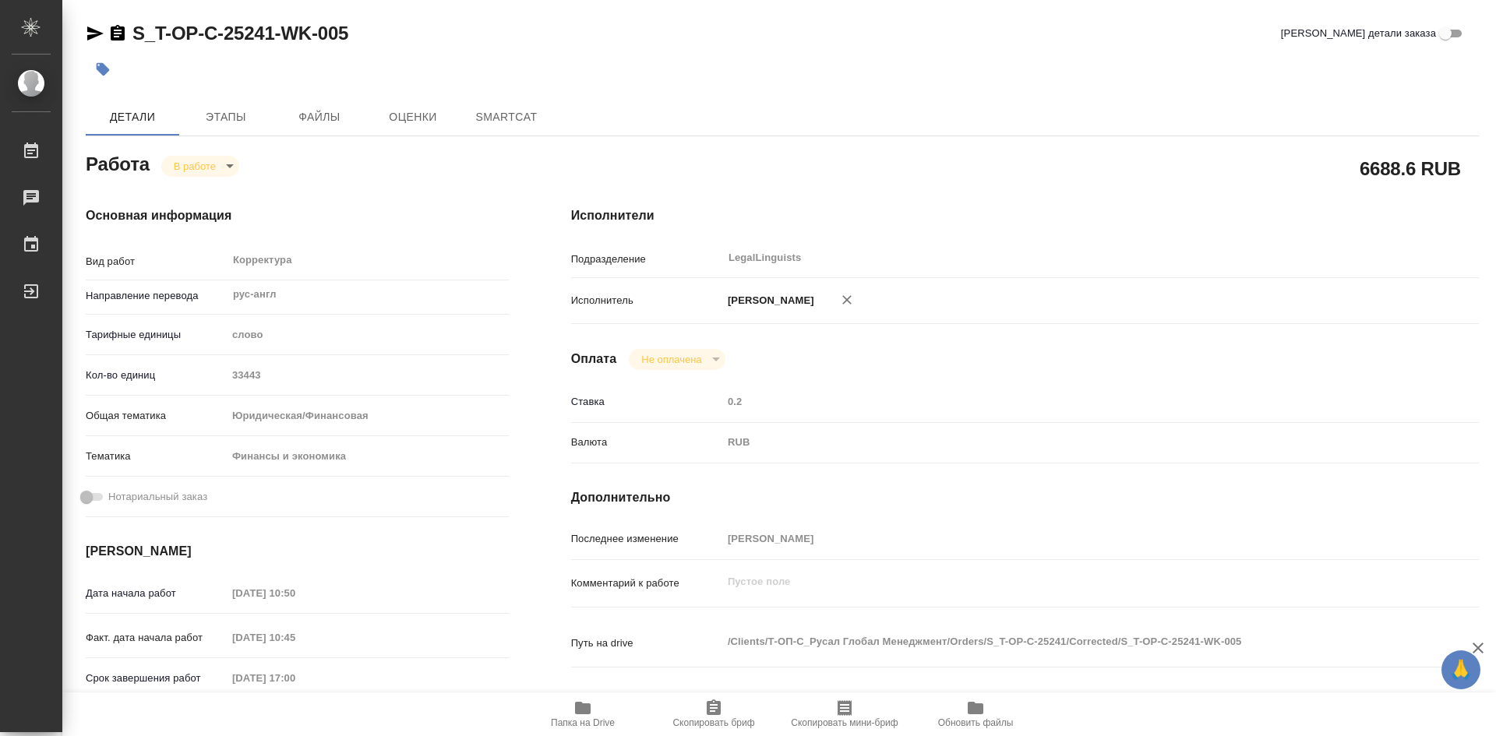
type textarea "x"
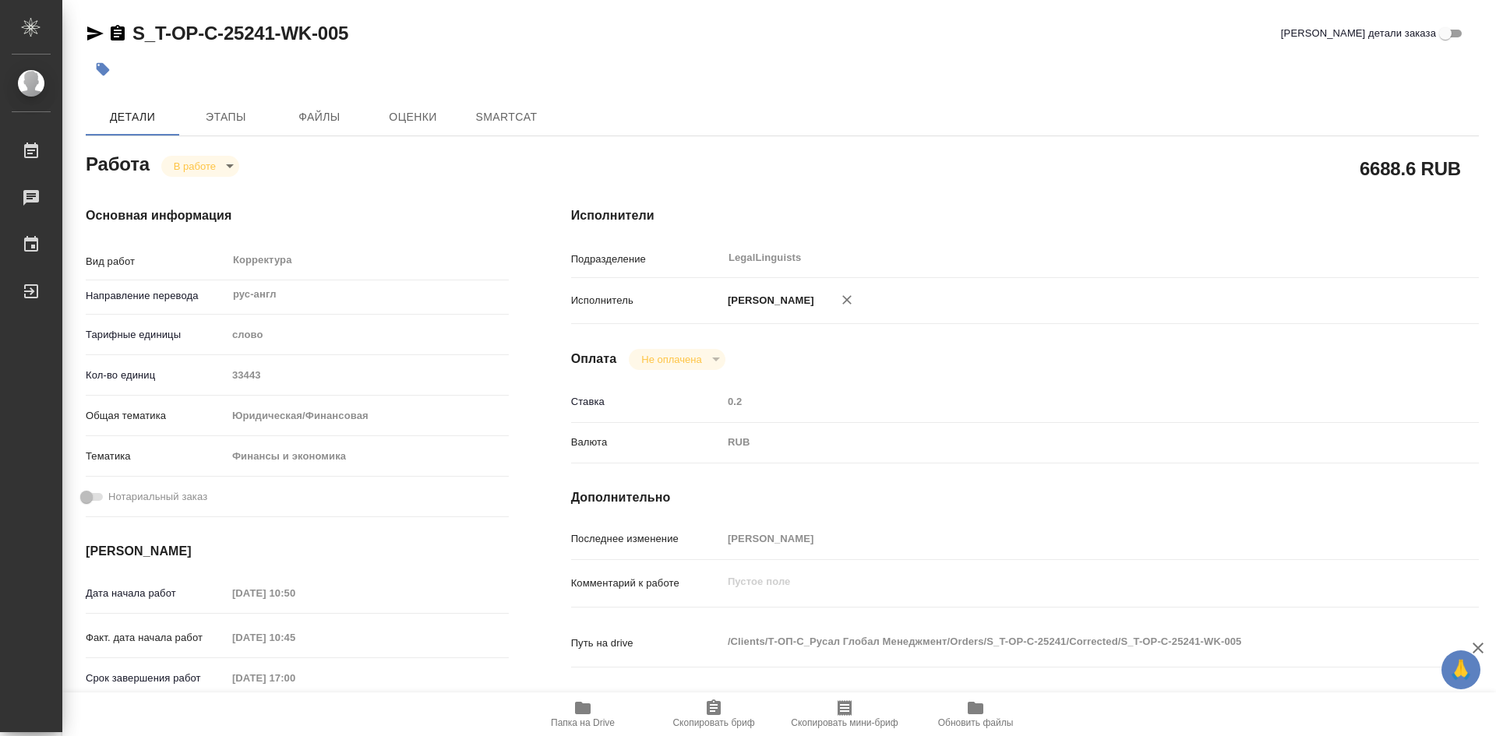
type textarea "x"
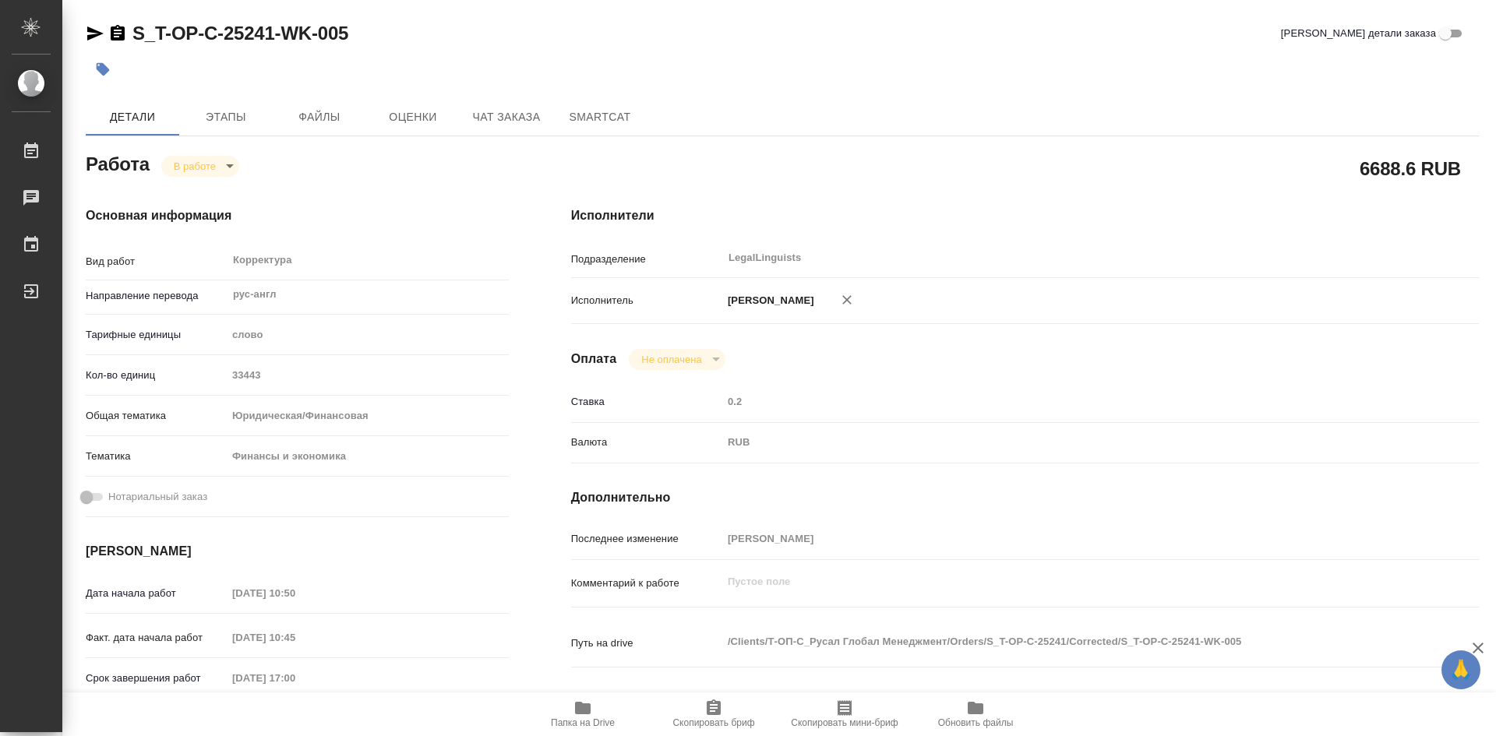
click at [231, 168] on body "🙏 .cls-1 fill:#fff; AWATERA Soldatenkova Tatyana Работы Чаты График Выйти S_T-O…" at bounding box center [748, 368] width 1496 height 736
type textarea "x"
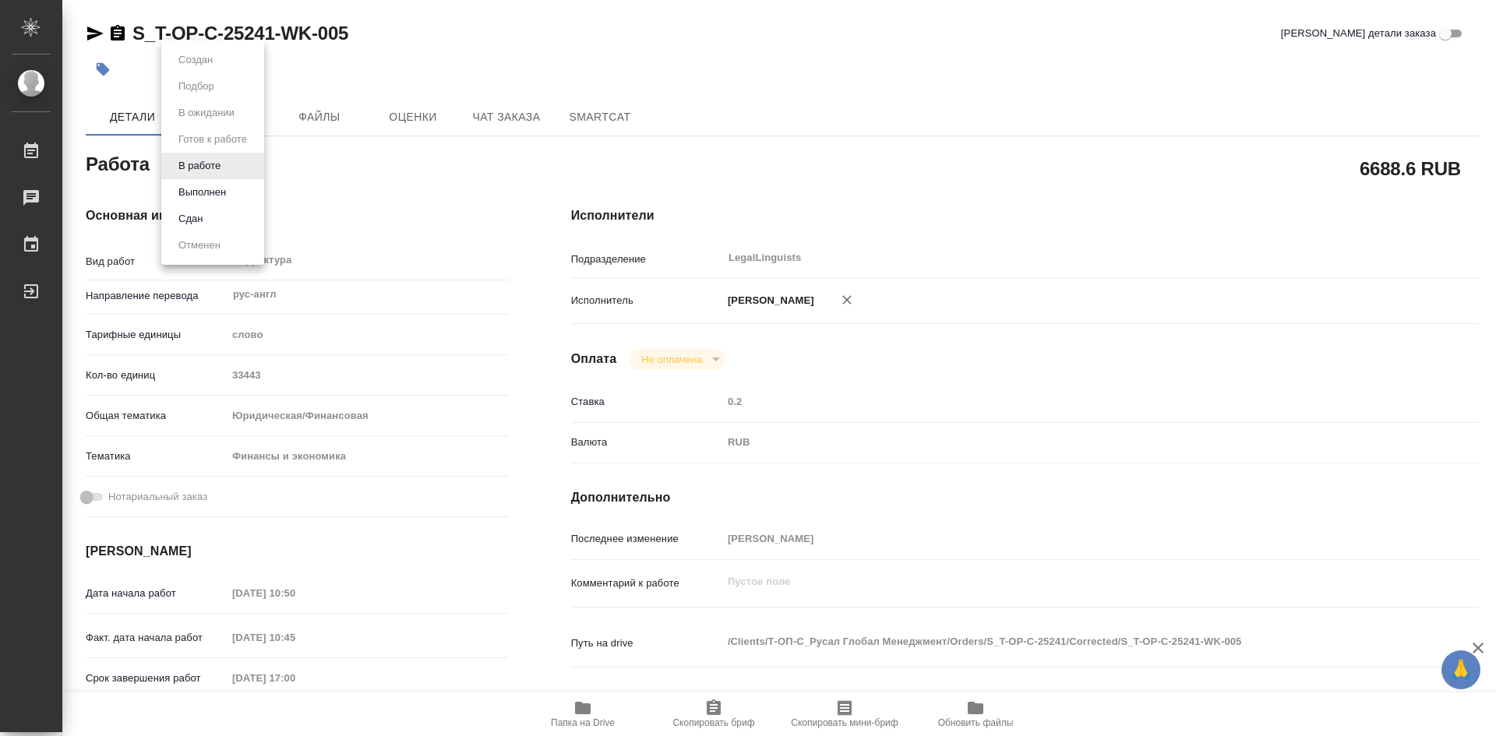
type textarea "x"
click at [210, 189] on button "Выполнен" at bounding box center [202, 192] width 57 height 17
type textarea "x"
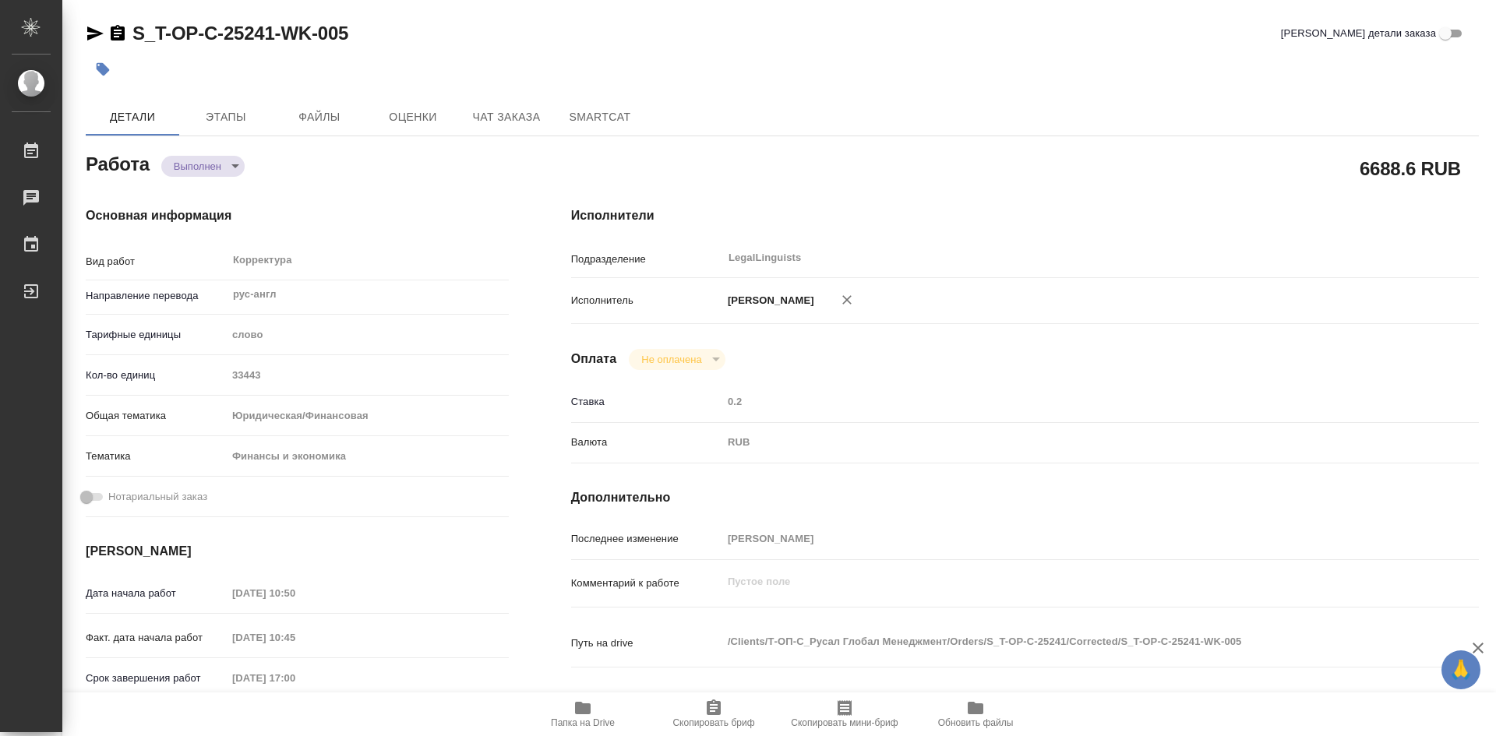
type textarea "x"
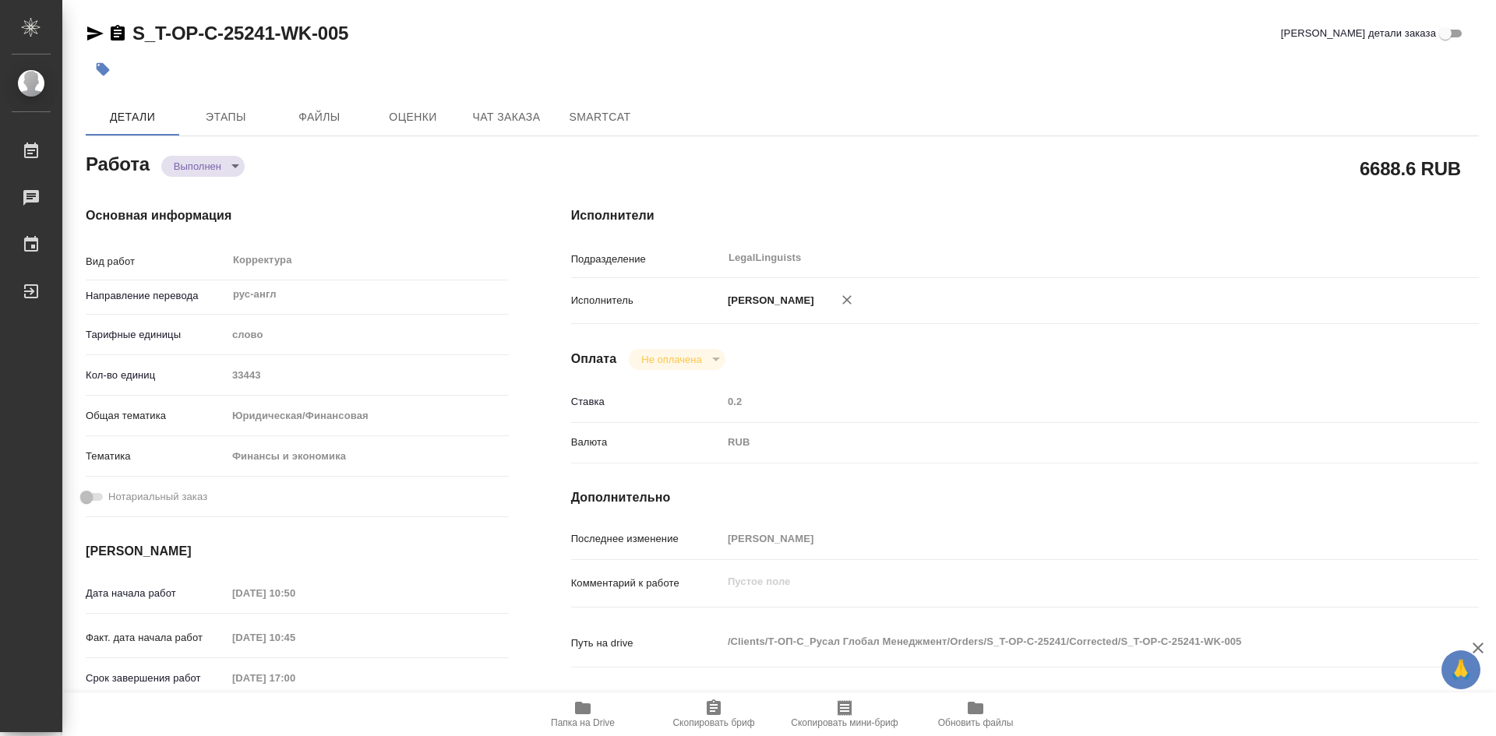
type textarea "x"
click at [578, 710] on icon "button" at bounding box center [583, 708] width 16 height 12
